Goal: Find specific page/section: Find specific page/section

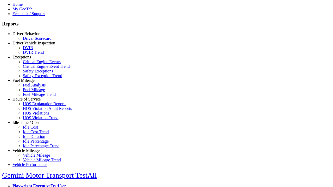
click at [30, 101] on link "Hours of Service" at bounding box center [26, 99] width 28 height 4
click at [34, 106] on link "HOS Explanation Reports" at bounding box center [44, 104] width 43 height 4
